Goal: Task Accomplishment & Management: Manage account settings

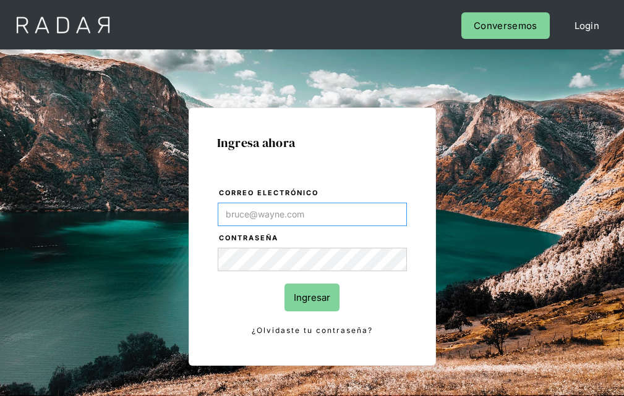
type input "[EMAIL_ADDRESS][PERSON_NAME][DOMAIN_NAME]"
click at [311, 297] on input "Ingresar" at bounding box center [311, 298] width 55 height 28
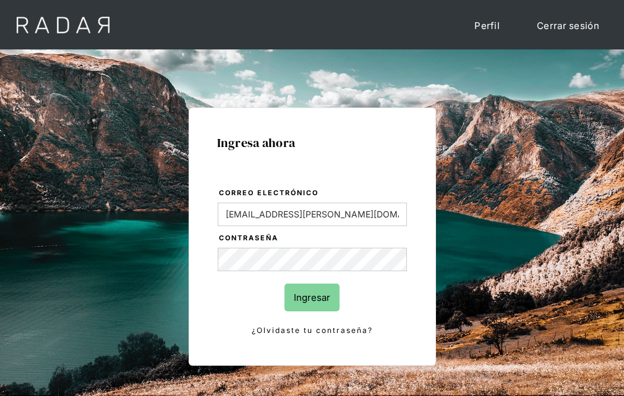
click at [311, 297] on input "Ingresar" at bounding box center [311, 298] width 55 height 28
